Goal: Book appointment/travel/reservation

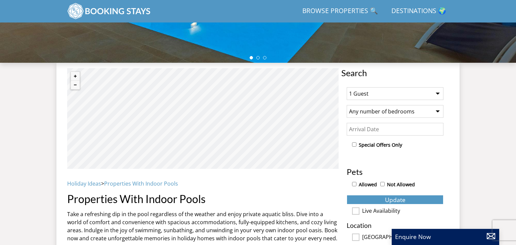
scroll to position [193, 0]
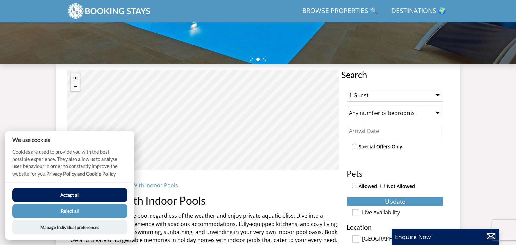
click at [399, 95] on select "1 Guest 2 Guests 3 Guests 4 Guests 5 Guests 6 Guests 7 Guests 8 Guests 9 Guests…" at bounding box center [395, 95] width 97 height 13
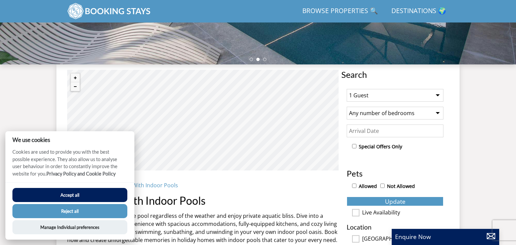
select select "3"
click at [347, 89] on select "1 Guest 2 Guests 3 Guests 4 Guests 5 Guests 6 Guests 7 Guests 8 Guests 9 Guests…" at bounding box center [395, 95] width 97 height 13
click at [54, 214] on button "Reject all" at bounding box center [69, 211] width 115 height 14
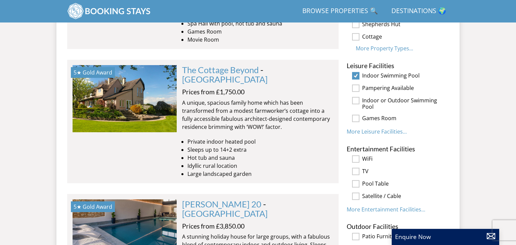
scroll to position [555, 0]
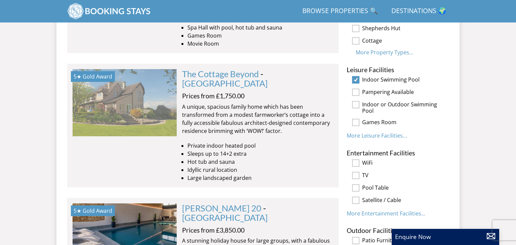
click at [126, 89] on img at bounding box center [125, 102] width 104 height 67
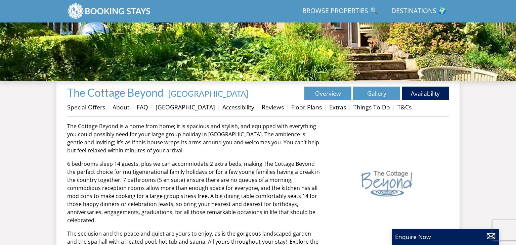
scroll to position [177, 0]
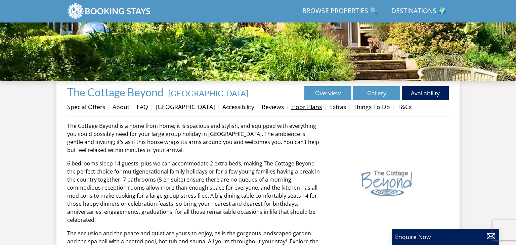
click at [304, 107] on link "Floor Plans" at bounding box center [306, 107] width 31 height 8
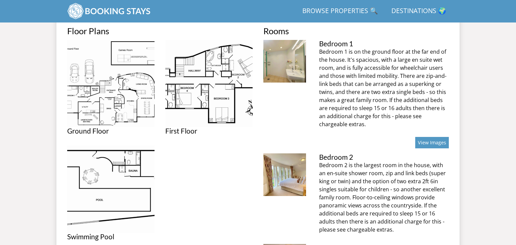
scroll to position [286, 0]
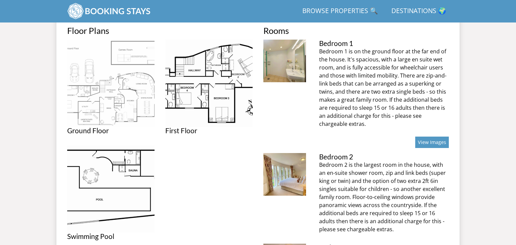
click at [88, 95] on img at bounding box center [110, 83] width 87 height 87
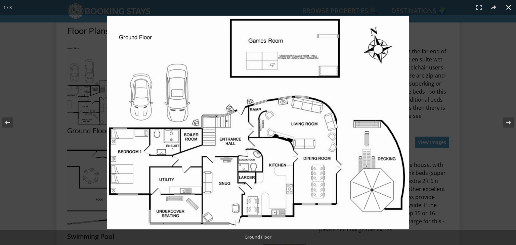
click at [47, 130] on div at bounding box center [258, 122] width 516 height 245
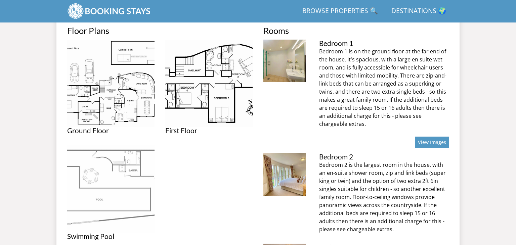
click at [98, 174] on img at bounding box center [110, 188] width 87 height 87
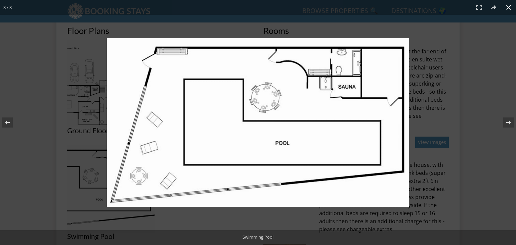
click at [470, 94] on div at bounding box center [308, 134] width 403 height 192
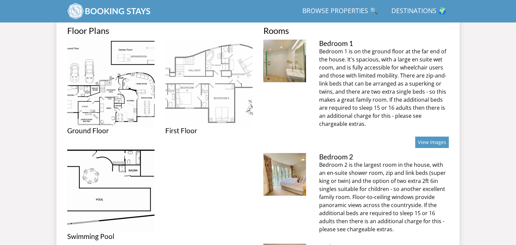
click at [224, 77] on img at bounding box center [208, 83] width 87 height 87
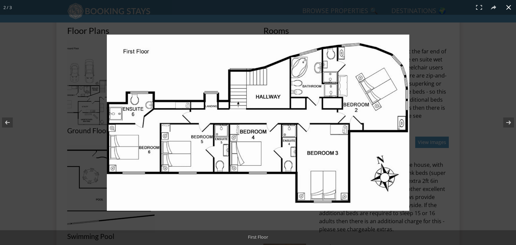
click at [31, 155] on div at bounding box center [258, 122] width 516 height 245
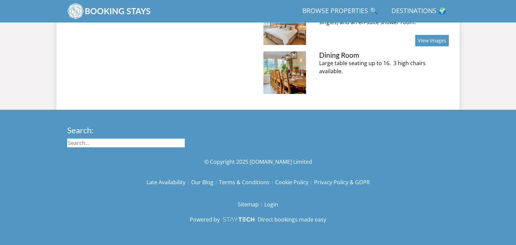
scroll to position [0, 0]
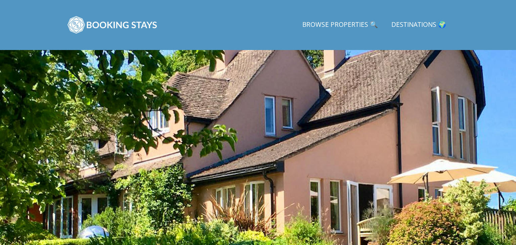
click at [351, 153] on div at bounding box center [258, 167] width 516 height 235
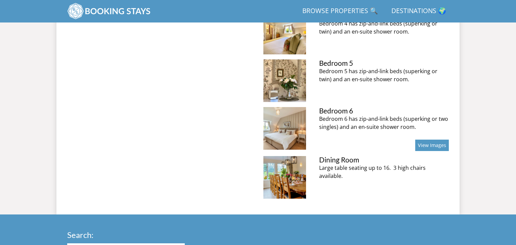
scroll to position [567, 0]
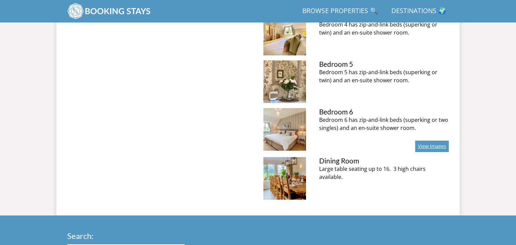
click at [432, 144] on link "View Images" at bounding box center [432, 146] width 34 height 11
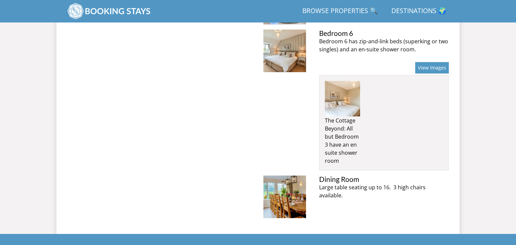
scroll to position [645, 0]
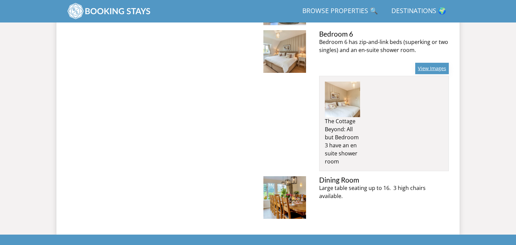
click at [434, 69] on link "View Images" at bounding box center [432, 68] width 34 height 11
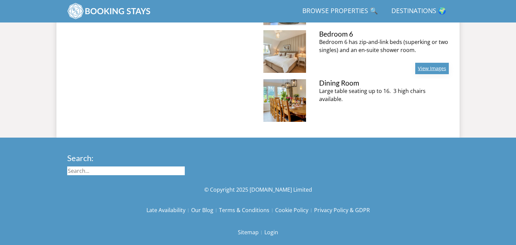
click at [434, 69] on link "View Images" at bounding box center [432, 68] width 34 height 11
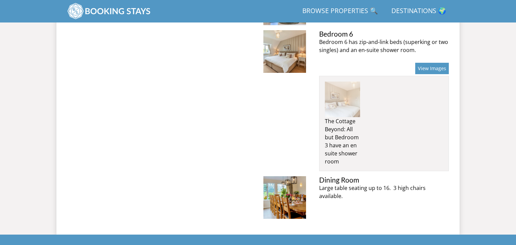
click at [347, 111] on img at bounding box center [343, 100] width 36 height 36
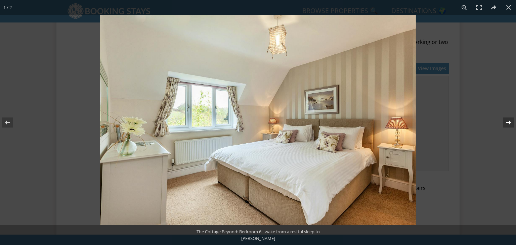
click at [511, 120] on button at bounding box center [504, 123] width 24 height 34
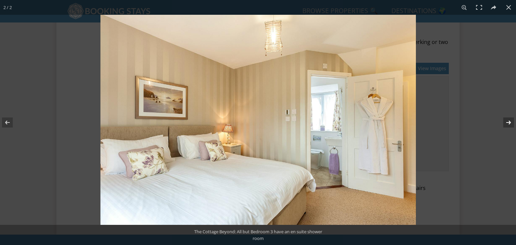
click at [511, 120] on button at bounding box center [504, 123] width 24 height 34
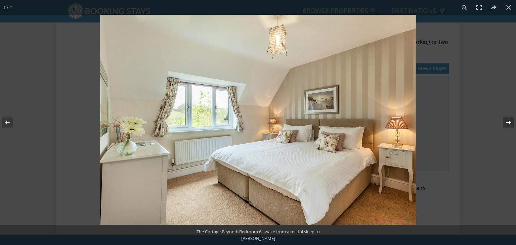
click at [511, 120] on button at bounding box center [504, 123] width 24 height 34
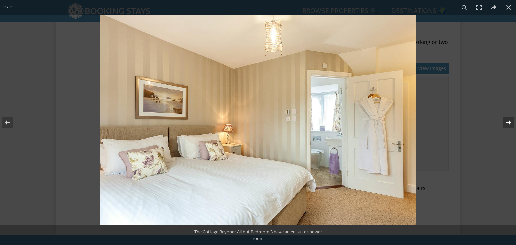
click at [511, 120] on button at bounding box center [504, 123] width 24 height 34
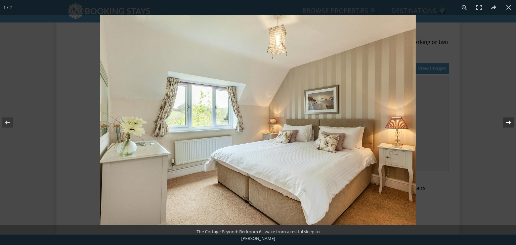
click at [511, 120] on button at bounding box center [504, 123] width 24 height 34
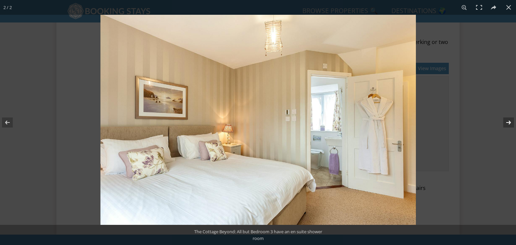
click at [511, 120] on button at bounding box center [504, 123] width 24 height 34
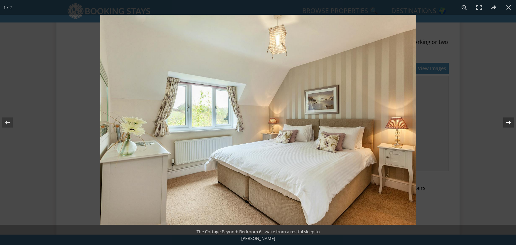
click at [511, 120] on button at bounding box center [504, 123] width 24 height 34
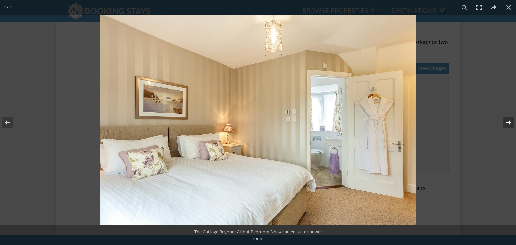
click at [511, 120] on button at bounding box center [504, 123] width 24 height 34
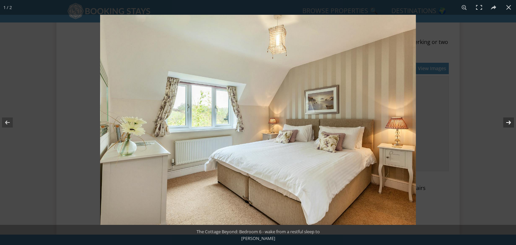
click at [511, 120] on button at bounding box center [504, 123] width 24 height 34
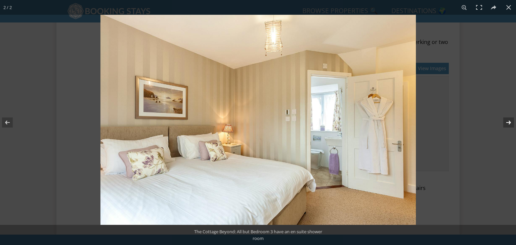
click at [511, 120] on button at bounding box center [504, 123] width 24 height 34
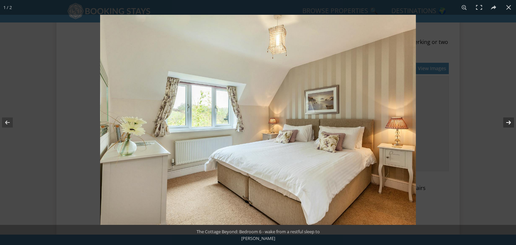
click at [511, 120] on button at bounding box center [504, 123] width 24 height 34
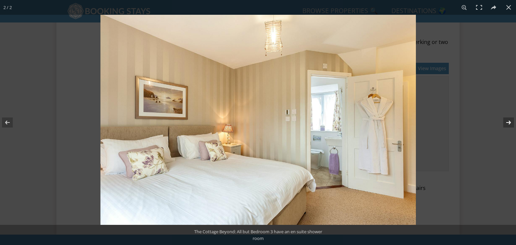
click at [511, 120] on button at bounding box center [504, 123] width 24 height 34
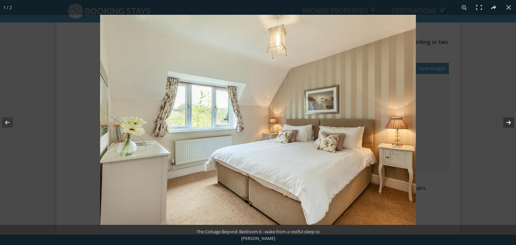
click at [511, 120] on button at bounding box center [504, 123] width 24 height 34
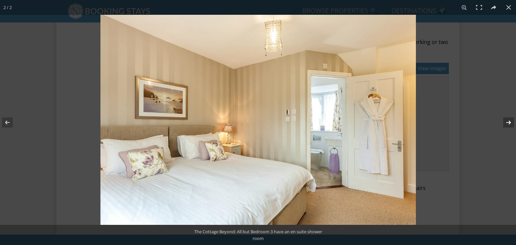
click at [511, 120] on button at bounding box center [504, 123] width 24 height 34
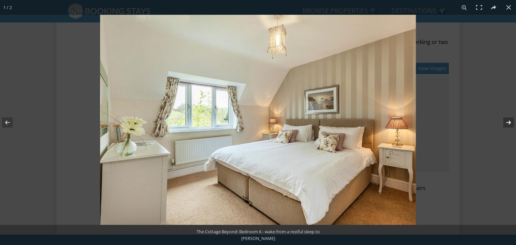
click at [511, 120] on button at bounding box center [504, 123] width 24 height 34
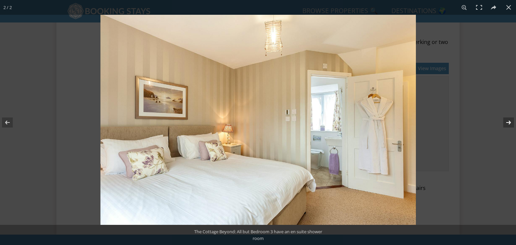
click at [511, 120] on button at bounding box center [504, 123] width 24 height 34
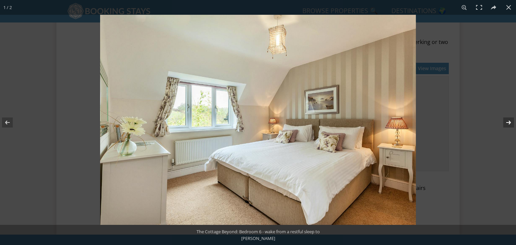
click at [511, 120] on button at bounding box center [504, 123] width 24 height 34
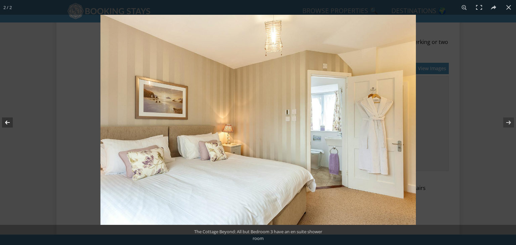
click at [5, 124] on button at bounding box center [12, 123] width 24 height 34
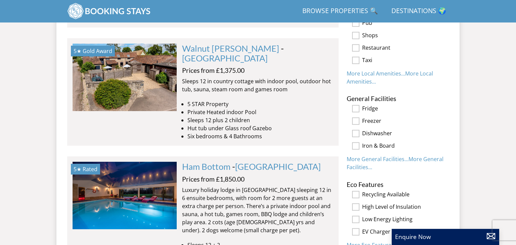
scroll to position [878, 0]
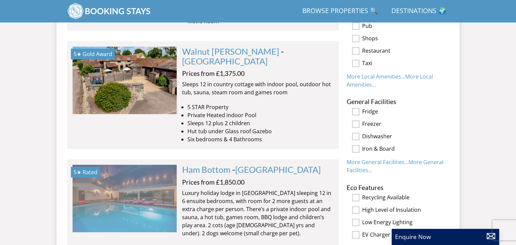
click at [137, 180] on img at bounding box center [125, 198] width 104 height 67
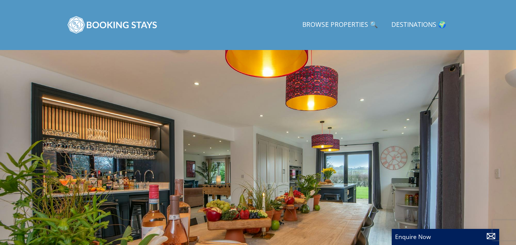
scroll to position [1, 0]
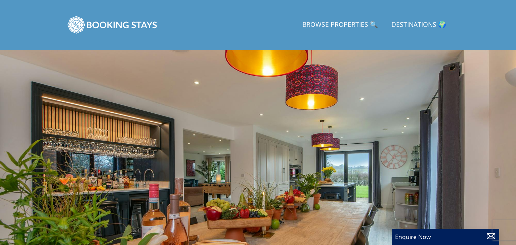
click at [428, 182] on div at bounding box center [258, 166] width 516 height 235
click at [467, 168] on div at bounding box center [258, 166] width 516 height 235
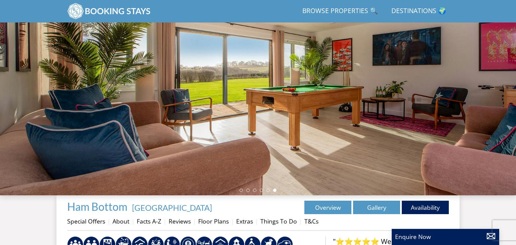
scroll to position [60, 0]
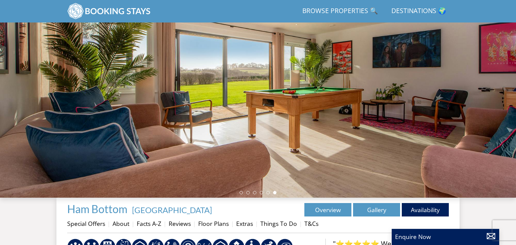
click at [297, 88] on div at bounding box center [258, 80] width 516 height 235
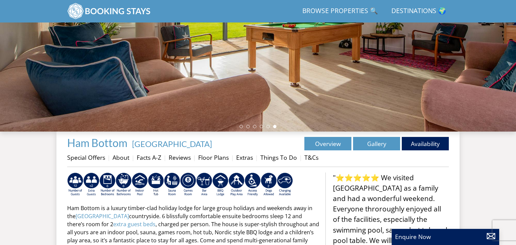
scroll to position [125, 0]
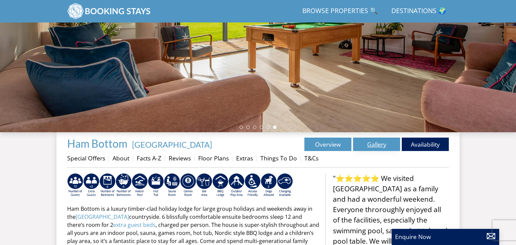
click at [373, 144] on link "Gallery" at bounding box center [376, 144] width 47 height 13
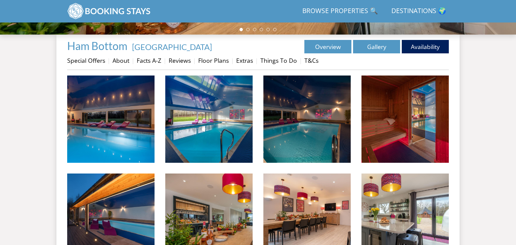
scroll to position [228, 0]
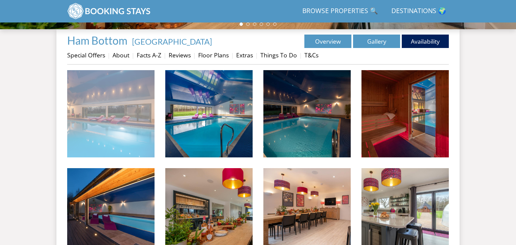
click at [96, 116] on img at bounding box center [110, 113] width 87 height 87
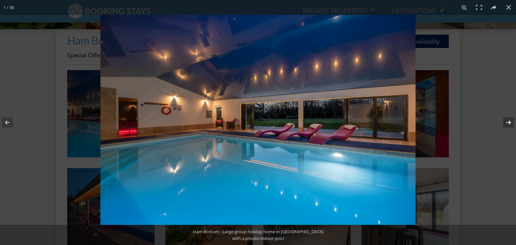
click at [512, 123] on button at bounding box center [504, 123] width 24 height 34
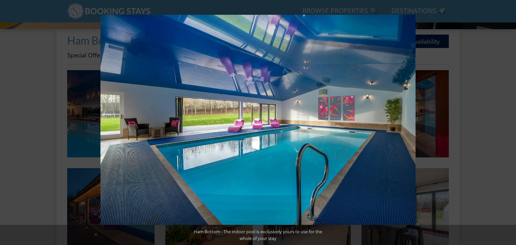
click at [512, 123] on button at bounding box center [504, 123] width 24 height 34
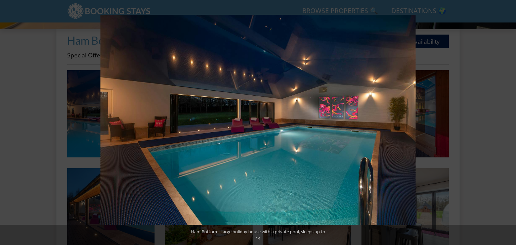
click at [512, 123] on button at bounding box center [504, 123] width 24 height 34
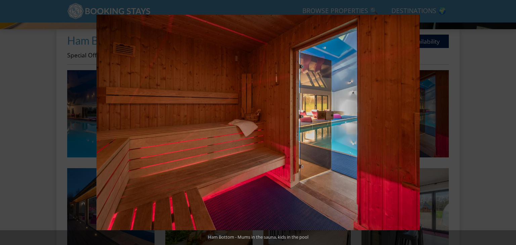
click at [512, 123] on button at bounding box center [504, 123] width 24 height 34
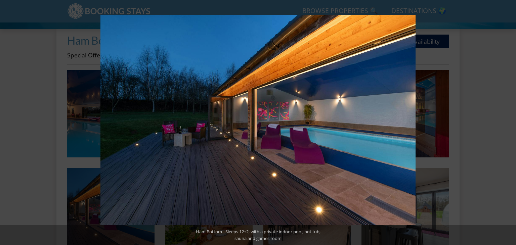
click at [512, 123] on button at bounding box center [504, 123] width 24 height 34
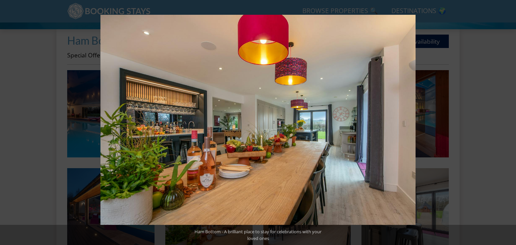
click at [512, 123] on button at bounding box center [504, 123] width 24 height 34
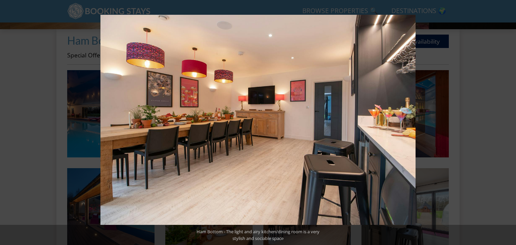
click at [512, 123] on button at bounding box center [504, 123] width 24 height 34
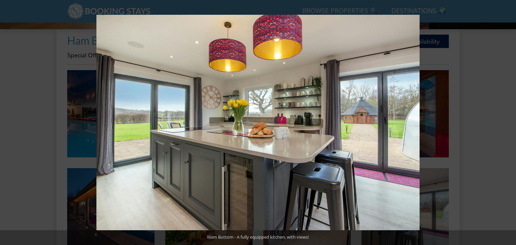
click at [512, 123] on button at bounding box center [504, 123] width 24 height 34
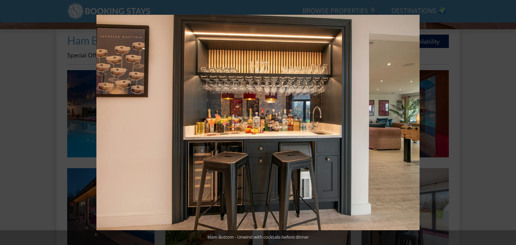
click at [512, 123] on button at bounding box center [504, 123] width 24 height 34
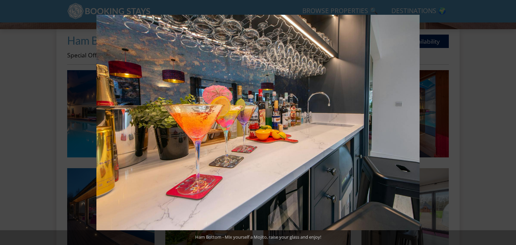
click at [512, 123] on button at bounding box center [504, 123] width 24 height 34
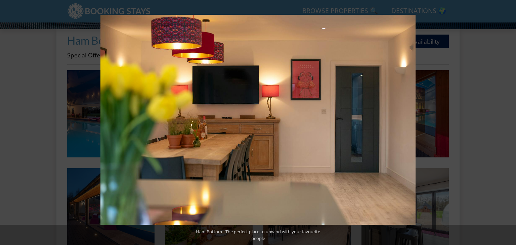
click at [512, 123] on button at bounding box center [504, 123] width 24 height 34
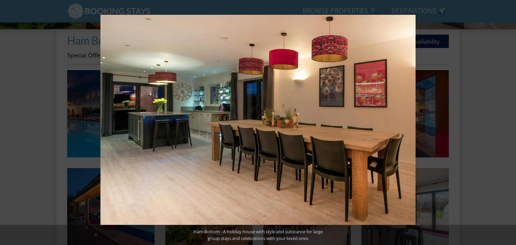
click at [512, 123] on button at bounding box center [504, 123] width 24 height 34
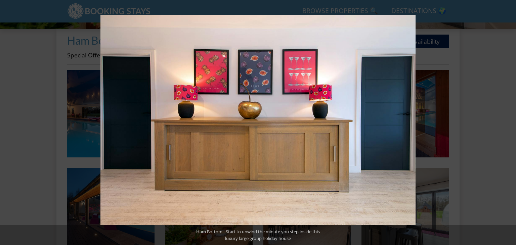
click at [512, 123] on button at bounding box center [504, 123] width 24 height 34
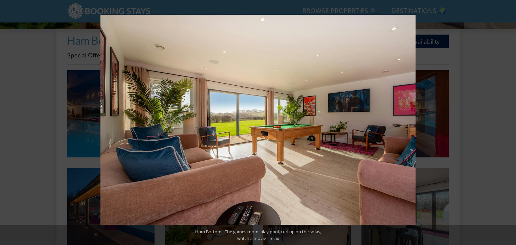
click at [512, 123] on button at bounding box center [504, 123] width 24 height 34
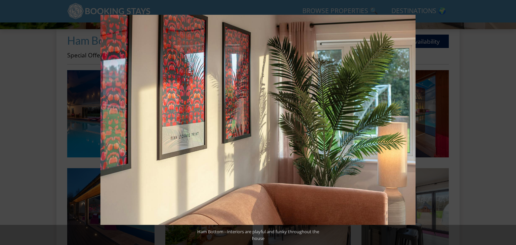
click at [512, 123] on button at bounding box center [504, 123] width 24 height 34
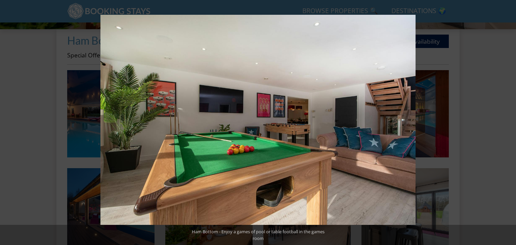
click at [512, 123] on button at bounding box center [504, 123] width 24 height 34
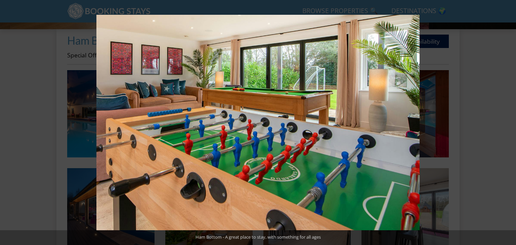
click at [512, 123] on button at bounding box center [504, 123] width 24 height 34
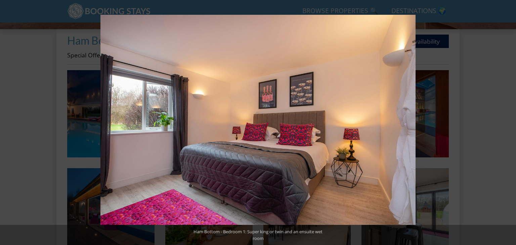
click at [512, 123] on button at bounding box center [504, 123] width 24 height 34
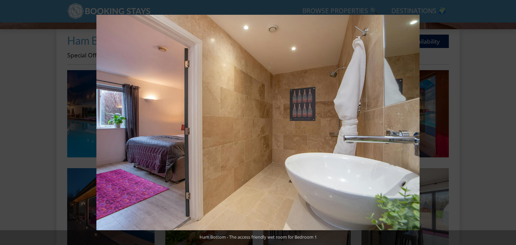
click at [512, 123] on button at bounding box center [504, 123] width 24 height 34
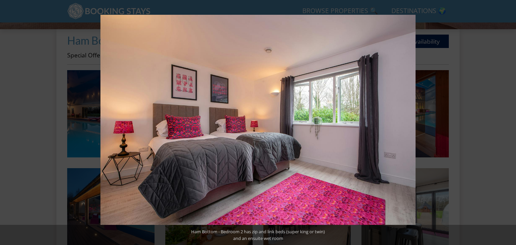
click at [512, 123] on button at bounding box center [504, 123] width 24 height 34
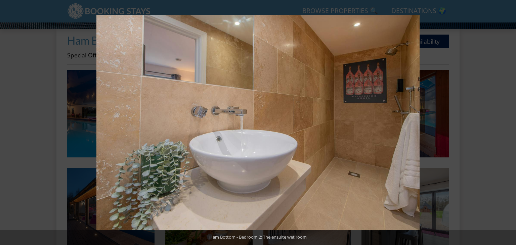
click at [512, 123] on button at bounding box center [504, 123] width 24 height 34
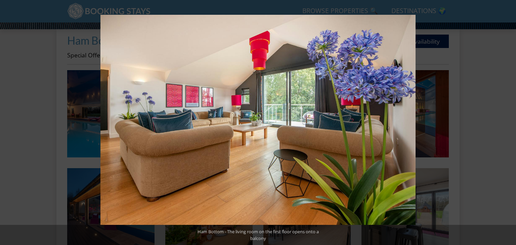
click at [512, 123] on button at bounding box center [504, 123] width 24 height 34
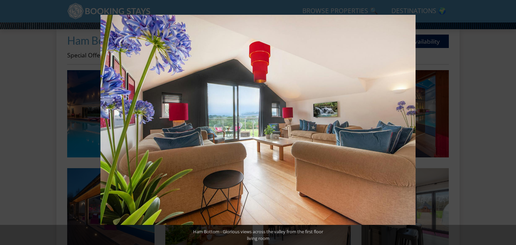
click at [512, 123] on button at bounding box center [504, 123] width 24 height 34
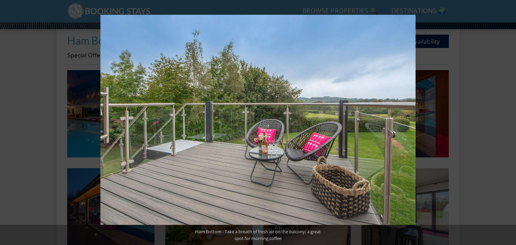
click at [512, 123] on button at bounding box center [504, 123] width 24 height 34
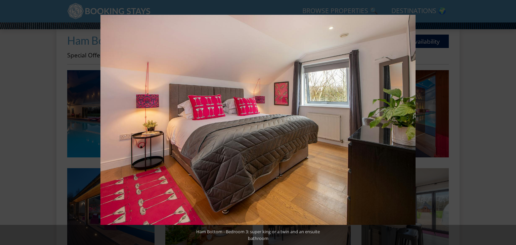
click at [512, 123] on button at bounding box center [504, 123] width 24 height 34
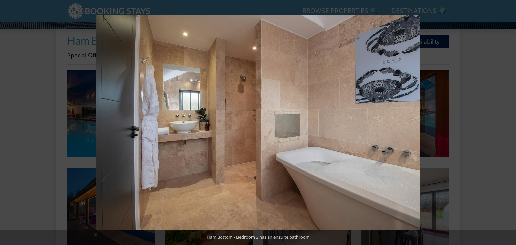
click at [512, 123] on button at bounding box center [504, 123] width 24 height 34
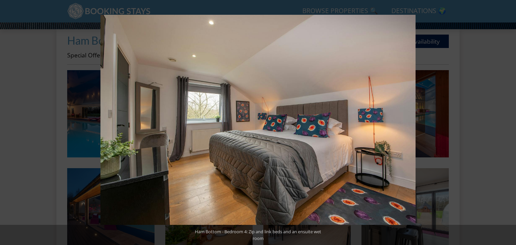
click at [512, 123] on button at bounding box center [504, 123] width 24 height 34
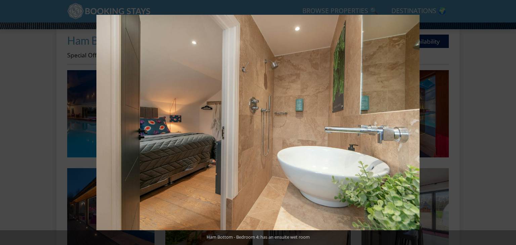
click at [512, 123] on button at bounding box center [504, 123] width 24 height 34
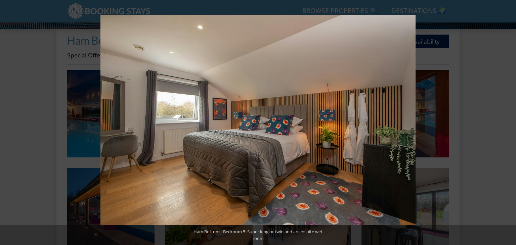
click at [512, 123] on button at bounding box center [504, 123] width 24 height 34
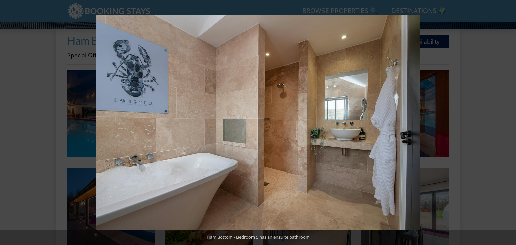
click at [512, 123] on button at bounding box center [504, 123] width 24 height 34
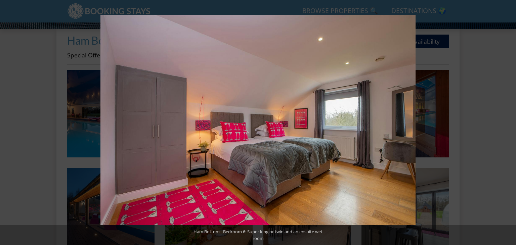
click at [512, 123] on button at bounding box center [504, 123] width 24 height 34
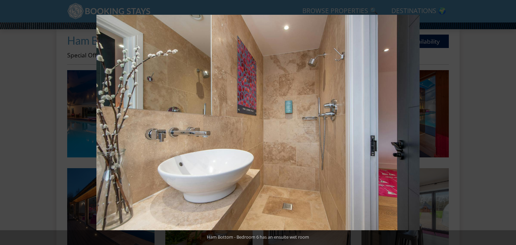
click at [512, 123] on button at bounding box center [504, 123] width 24 height 34
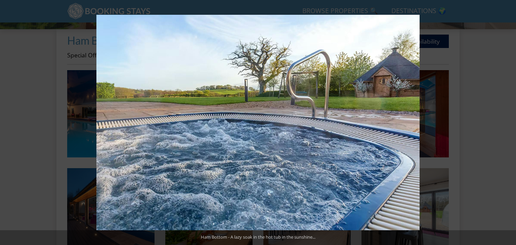
click at [512, 123] on button at bounding box center [504, 123] width 24 height 34
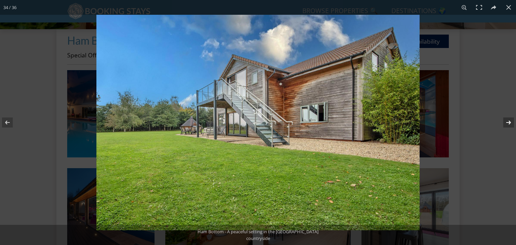
click at [508, 123] on button at bounding box center [504, 123] width 24 height 34
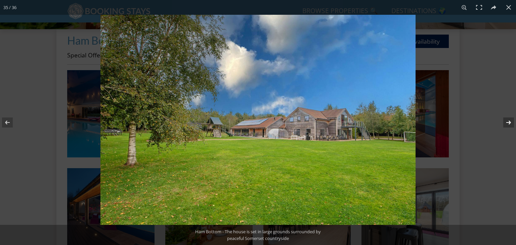
click at [508, 123] on button at bounding box center [504, 123] width 24 height 34
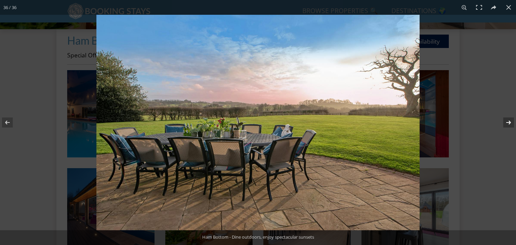
click at [508, 123] on button at bounding box center [504, 123] width 24 height 34
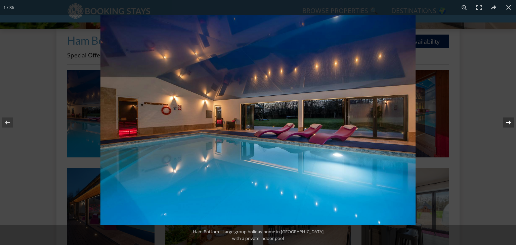
click at [508, 123] on button at bounding box center [504, 123] width 24 height 34
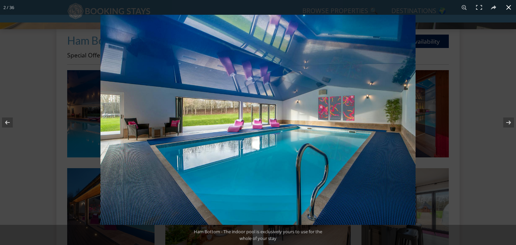
click at [508, 10] on button at bounding box center [508, 7] width 15 height 15
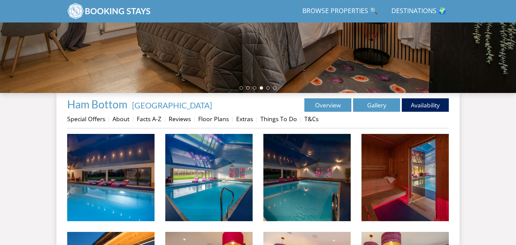
scroll to position [160, 0]
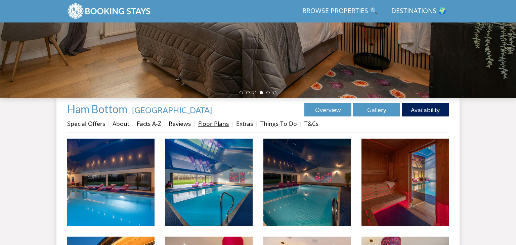
click at [220, 126] on link "Floor Plans" at bounding box center [213, 124] width 31 height 8
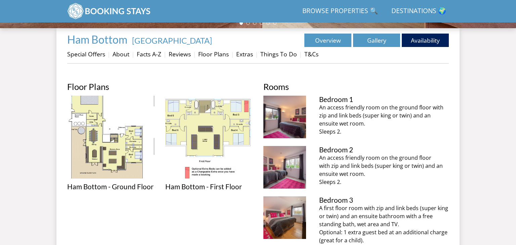
scroll to position [268, 0]
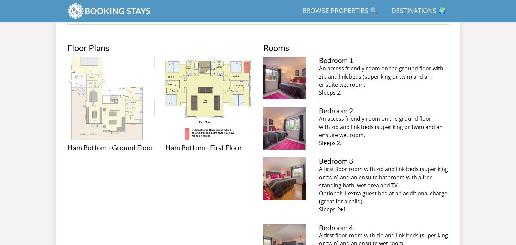
click at [132, 108] on img at bounding box center [110, 100] width 87 height 87
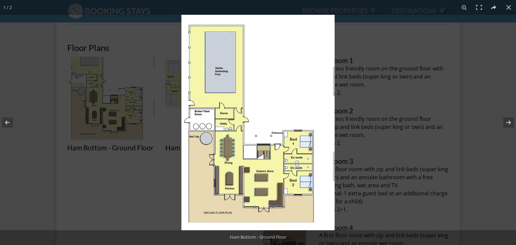
click at [130, 110] on div at bounding box center [258, 122] width 516 height 245
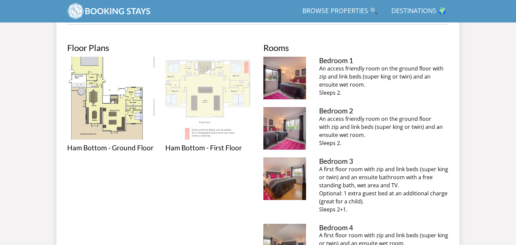
click at [192, 101] on img at bounding box center [208, 100] width 87 height 87
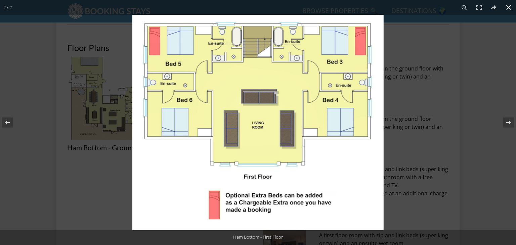
click at [123, 59] on div at bounding box center [258, 122] width 516 height 245
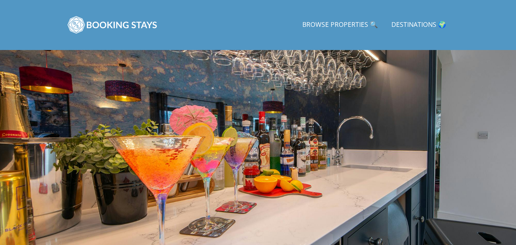
scroll to position [0, 0]
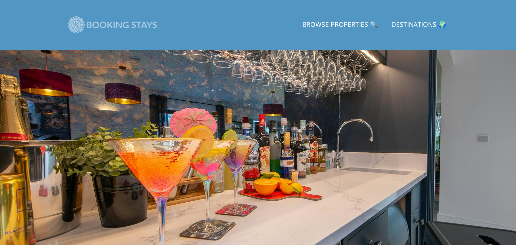
click at [98, 27] on img at bounding box center [112, 25] width 91 height 34
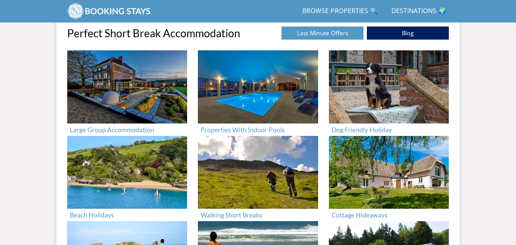
scroll to position [242, 0]
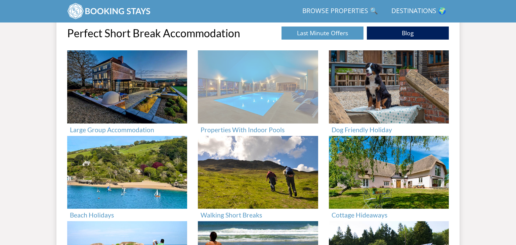
click at [236, 96] on img at bounding box center [258, 86] width 120 height 73
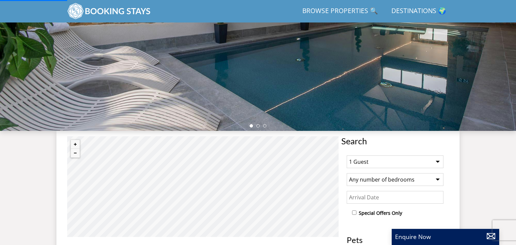
scroll to position [126, 0]
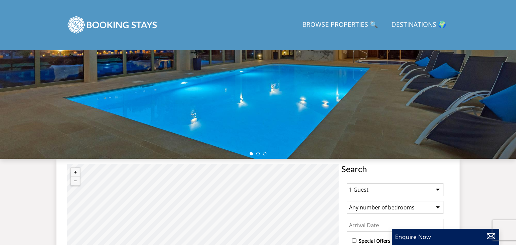
click at [419, 208] on select "Any number of bedrooms 3 Bedrooms 4 Bedrooms 5 Bedrooms 6 Bedrooms 7 Bedrooms 8…" at bounding box center [395, 207] width 97 height 13
select select "3"
click at [347, 201] on select "Any number of bedrooms 3 Bedrooms 4 Bedrooms 5 Bedrooms 6 Bedrooms 7 Bedrooms 8…" at bounding box center [395, 207] width 97 height 13
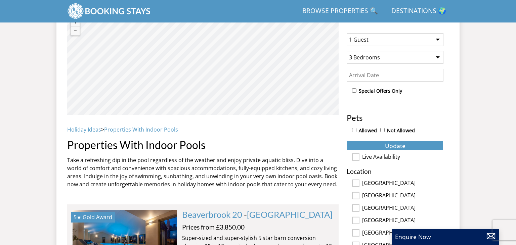
scroll to position [249, 0]
click at [405, 41] on select "1 Guest 2 Guests 3 Guests 4 Guests 5 Guests 6 Guests 7 Guests 8 Guests 9 Guests…" at bounding box center [395, 40] width 97 height 13
select select "3"
click at [347, 34] on select "1 Guest 2 Guests 3 Guests 4 Guests 5 Guests 6 Guests 7 Guests 8 Guests 9 Guests…" at bounding box center [395, 40] width 97 height 13
click at [396, 144] on span "Update" at bounding box center [395, 146] width 20 height 8
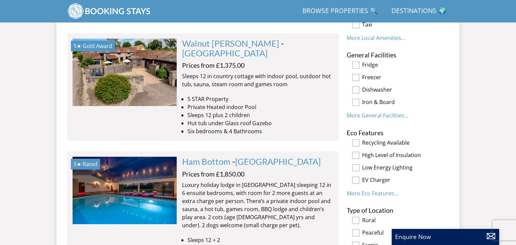
scroll to position [887, 0]
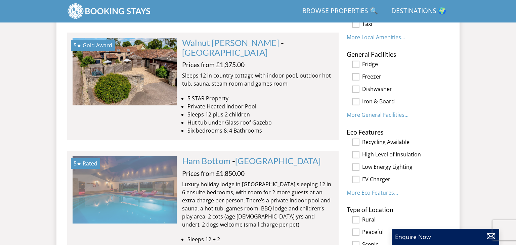
click at [157, 158] on img at bounding box center [125, 189] width 104 height 67
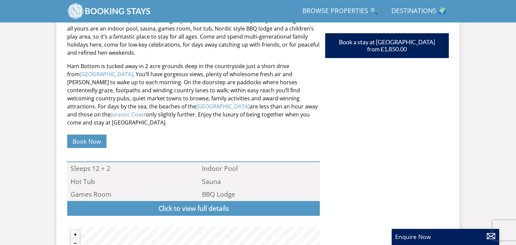
scroll to position [336, 0]
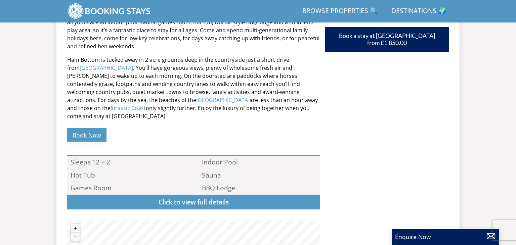
click at [100, 128] on link "Book Now" at bounding box center [86, 134] width 39 height 13
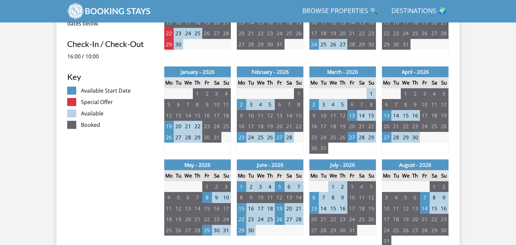
scroll to position [324, 0]
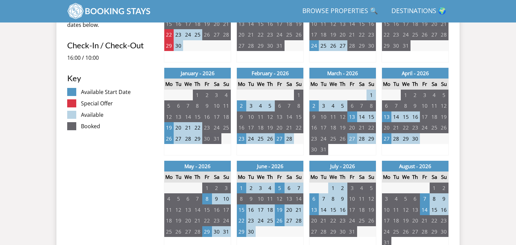
click at [355, 139] on td "27" at bounding box center [351, 138] width 9 height 11
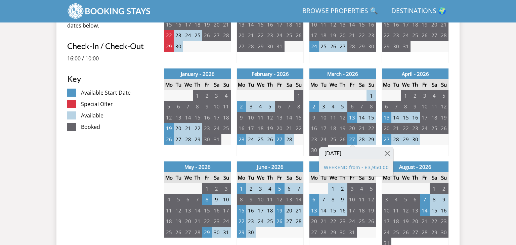
scroll to position [323, 0]
click at [242, 137] on td "23" at bounding box center [241, 139] width 9 height 11
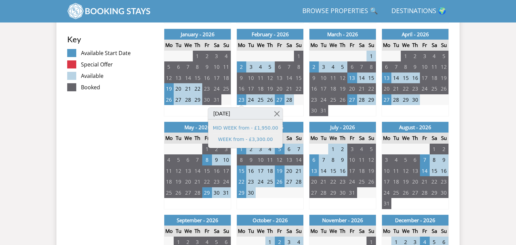
scroll to position [363, 0]
click at [443, 99] on td "3" at bounding box center [443, 99] width 9 height 11
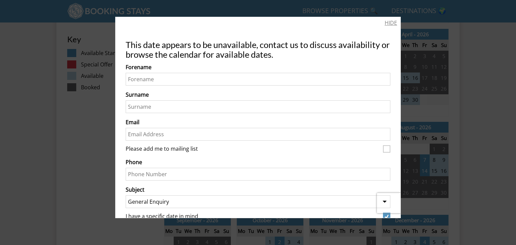
click at [394, 21] on link "HIDE" at bounding box center [391, 23] width 12 height 8
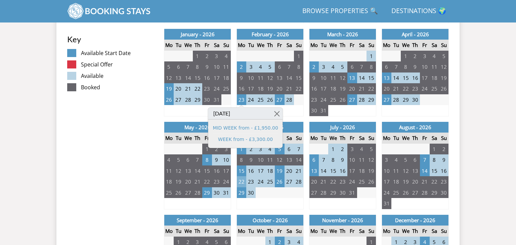
click at [244, 181] on td "22" at bounding box center [241, 181] width 9 height 11
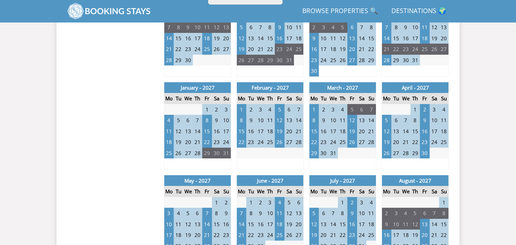
scroll to position [592, 0]
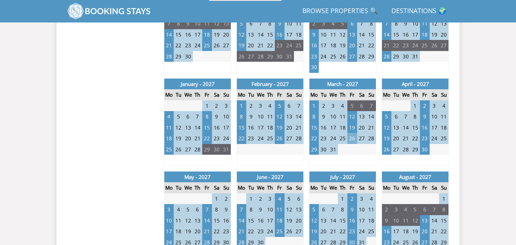
click at [351, 139] on td "26" at bounding box center [351, 138] width 9 height 11
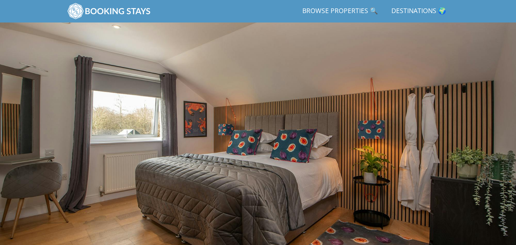
scroll to position [6, 0]
